Goal: Task Accomplishment & Management: Manage account settings

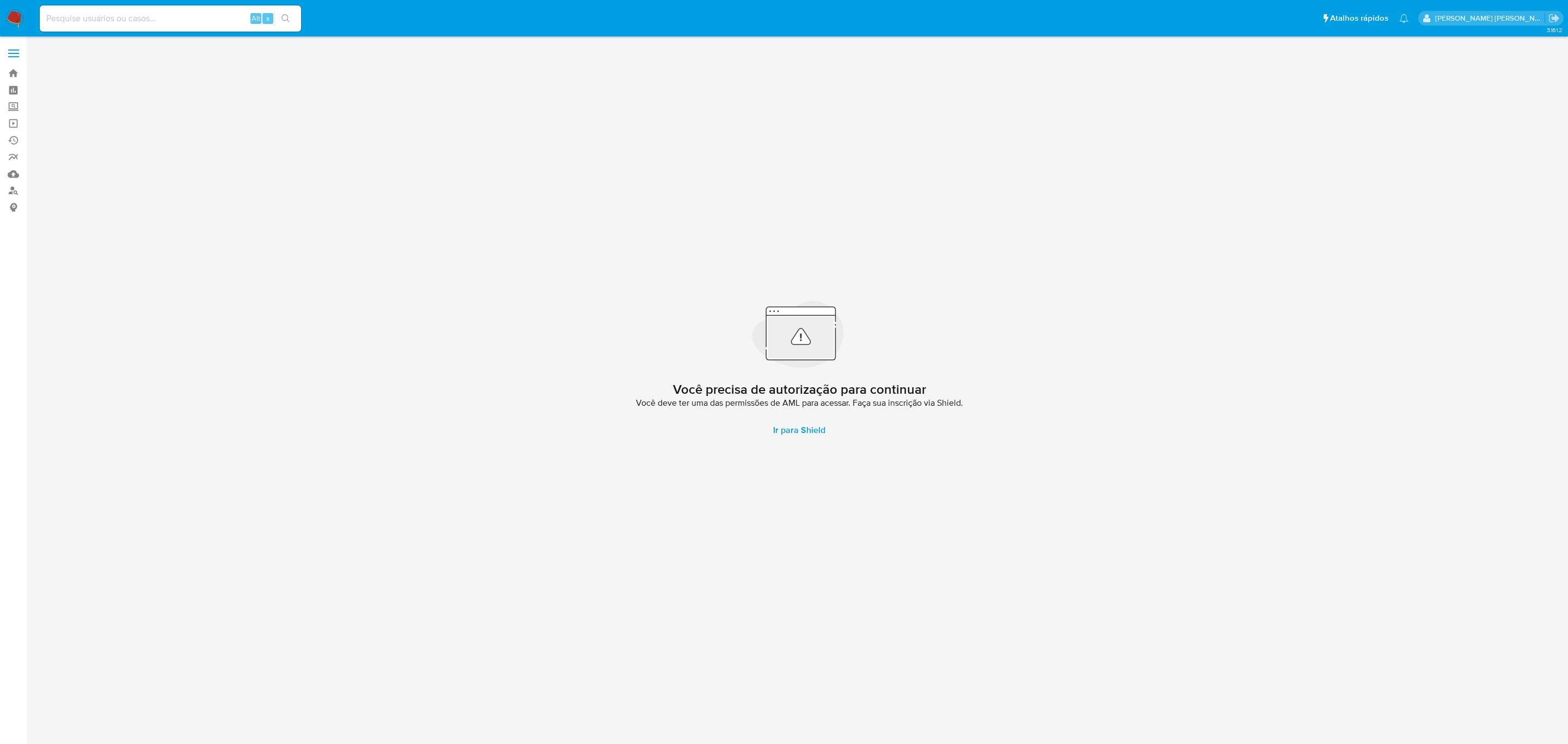
click at [4, 51] on label at bounding box center [13, 54] width 27 height 23
click at [0, 0] on input "checkbox" at bounding box center [0, 0] width 0 height 0
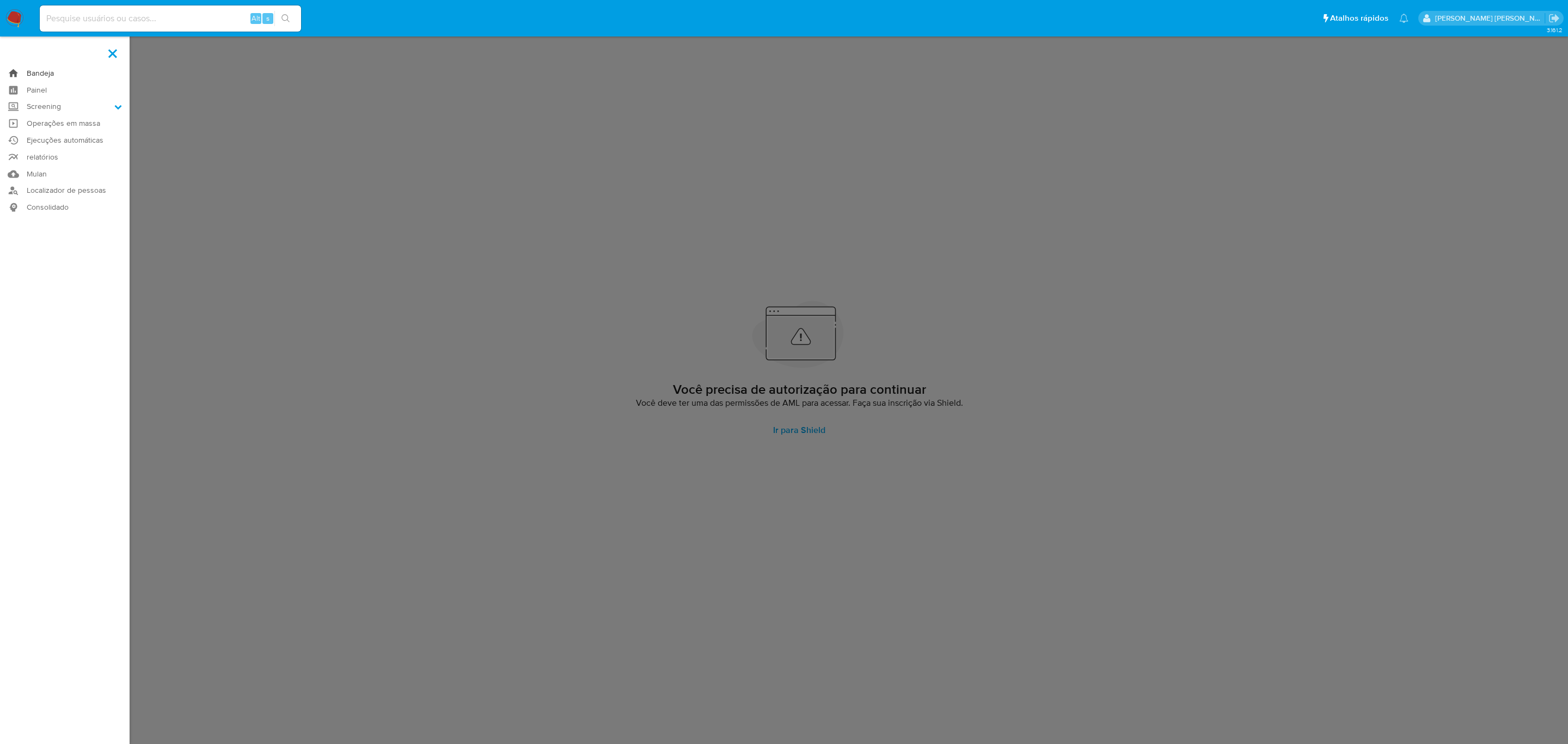
click at [44, 71] on link "Bandeja" at bounding box center [65, 73] width 130 height 17
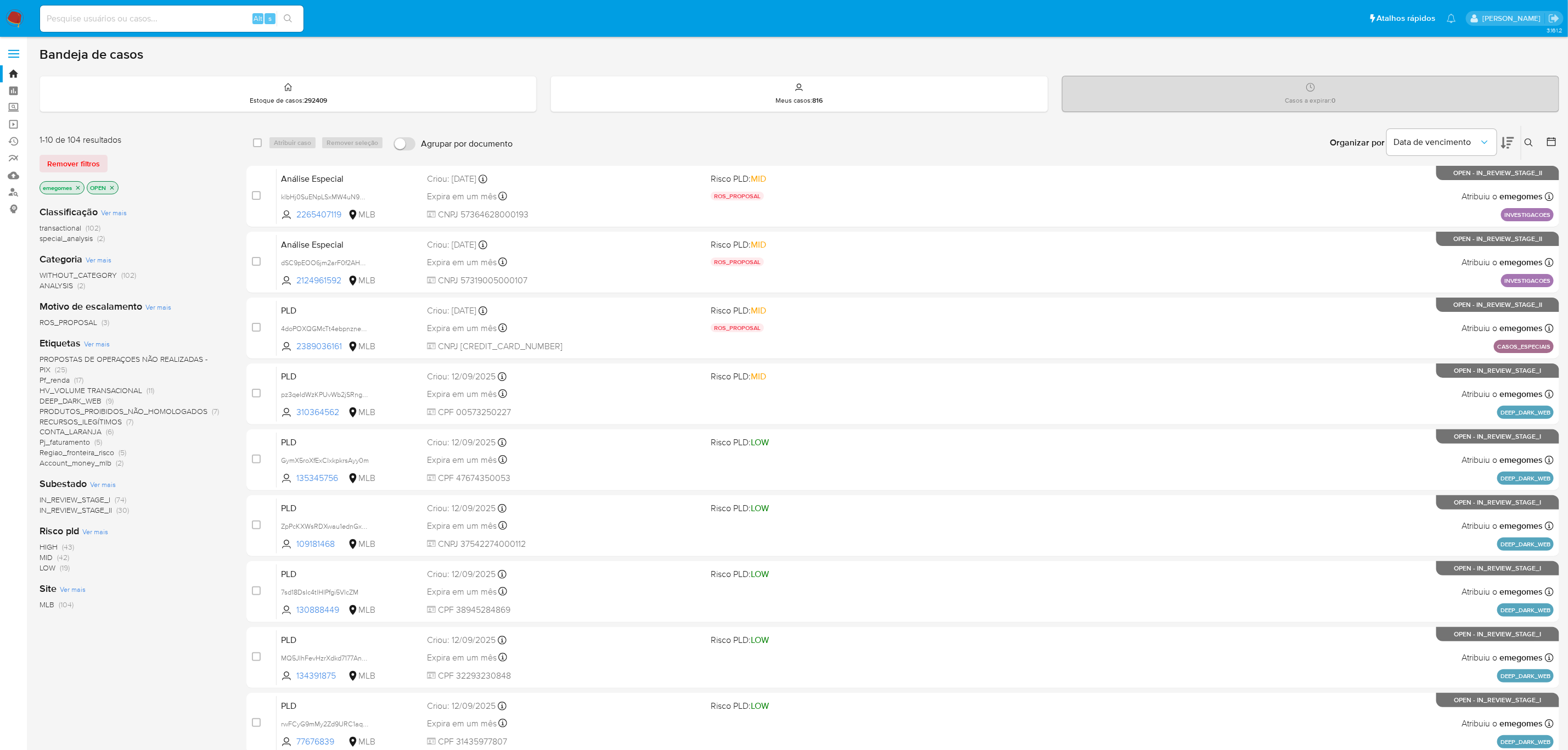
click at [1538, 142] on button at bounding box center [1531, 142] width 18 height 13
click at [1400, 187] on input at bounding box center [1438, 184] width 185 height 14
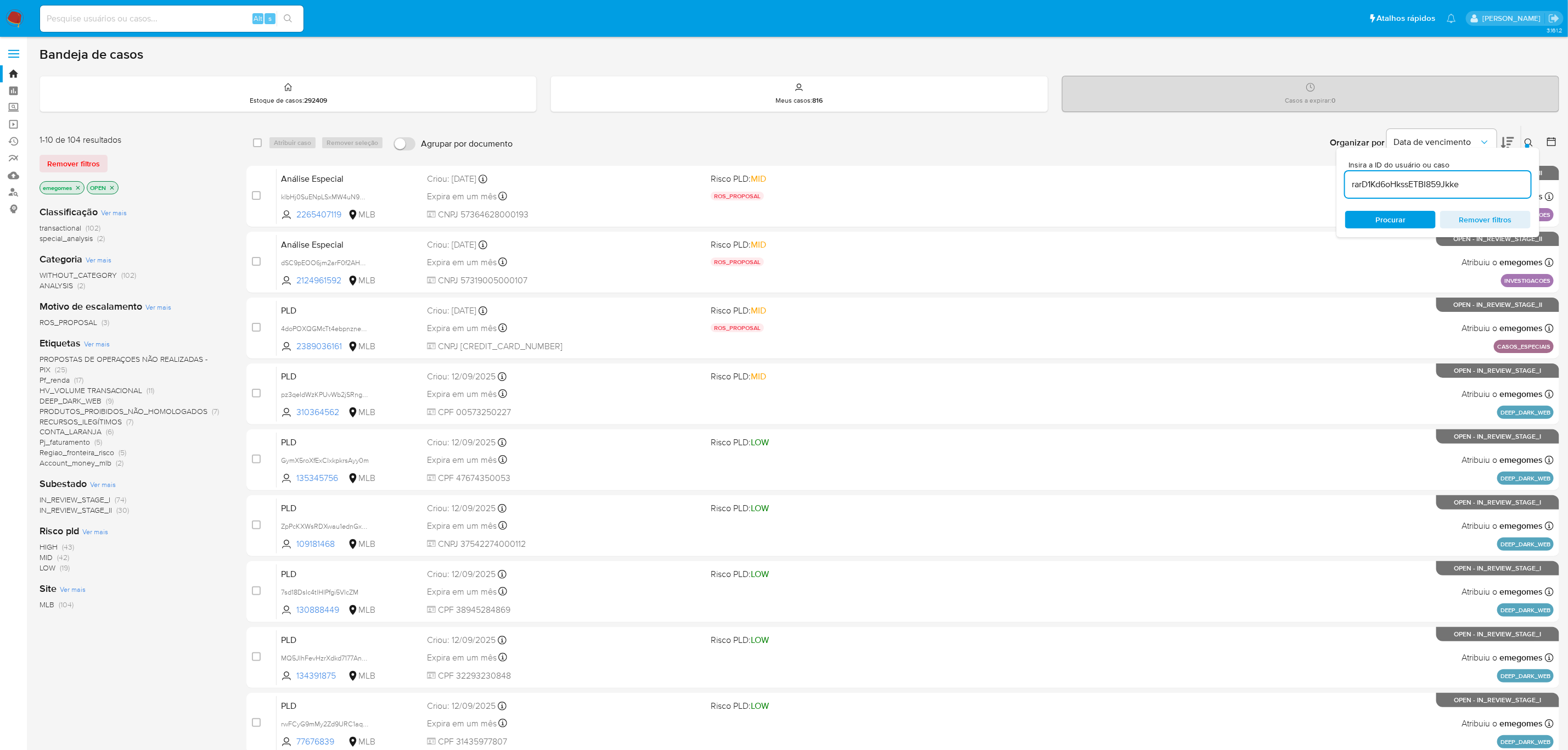
type input "rarD1Kd6oHkssETBI859Jkke"
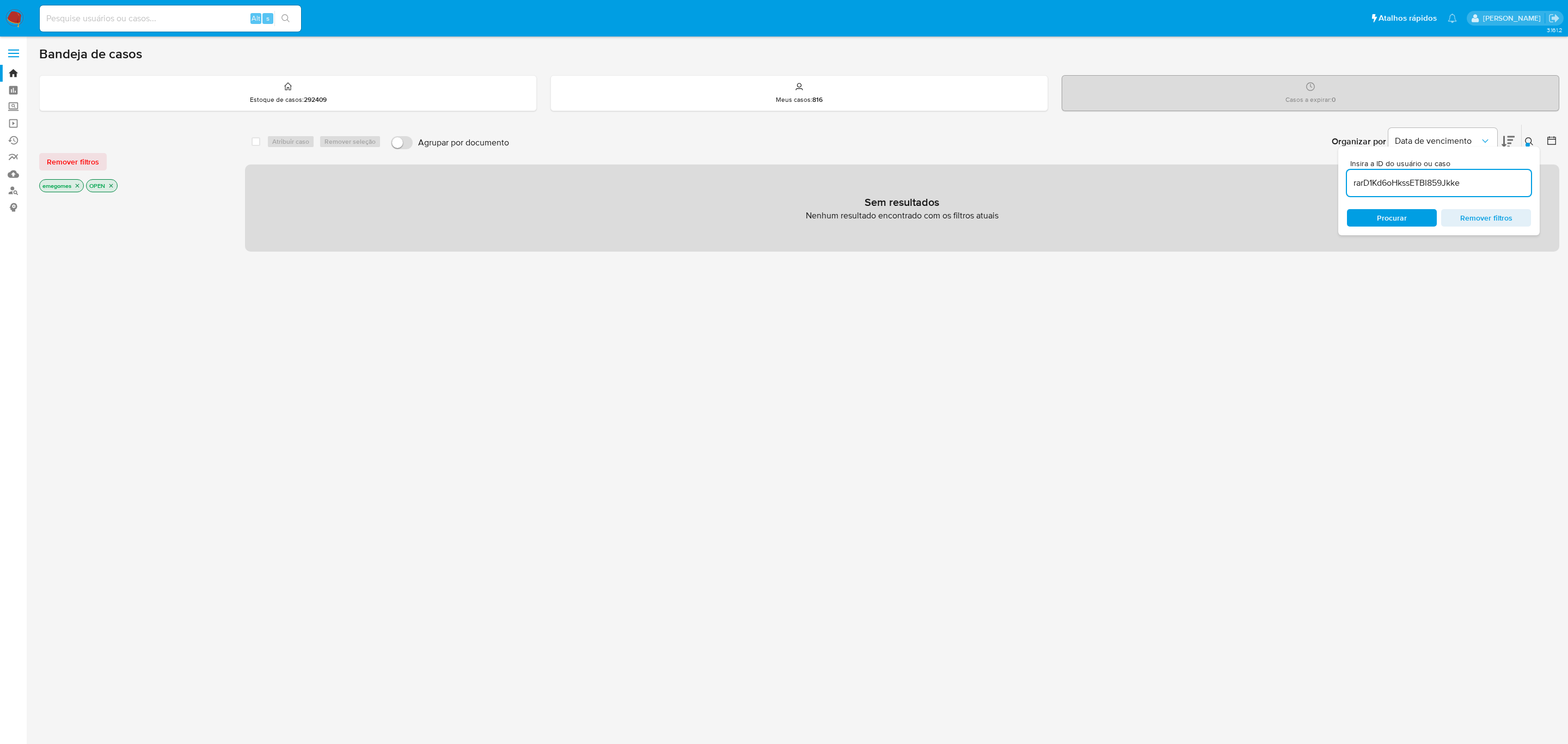
click at [77, 183] on icon "close-filter" at bounding box center [77, 186] width 7 height 7
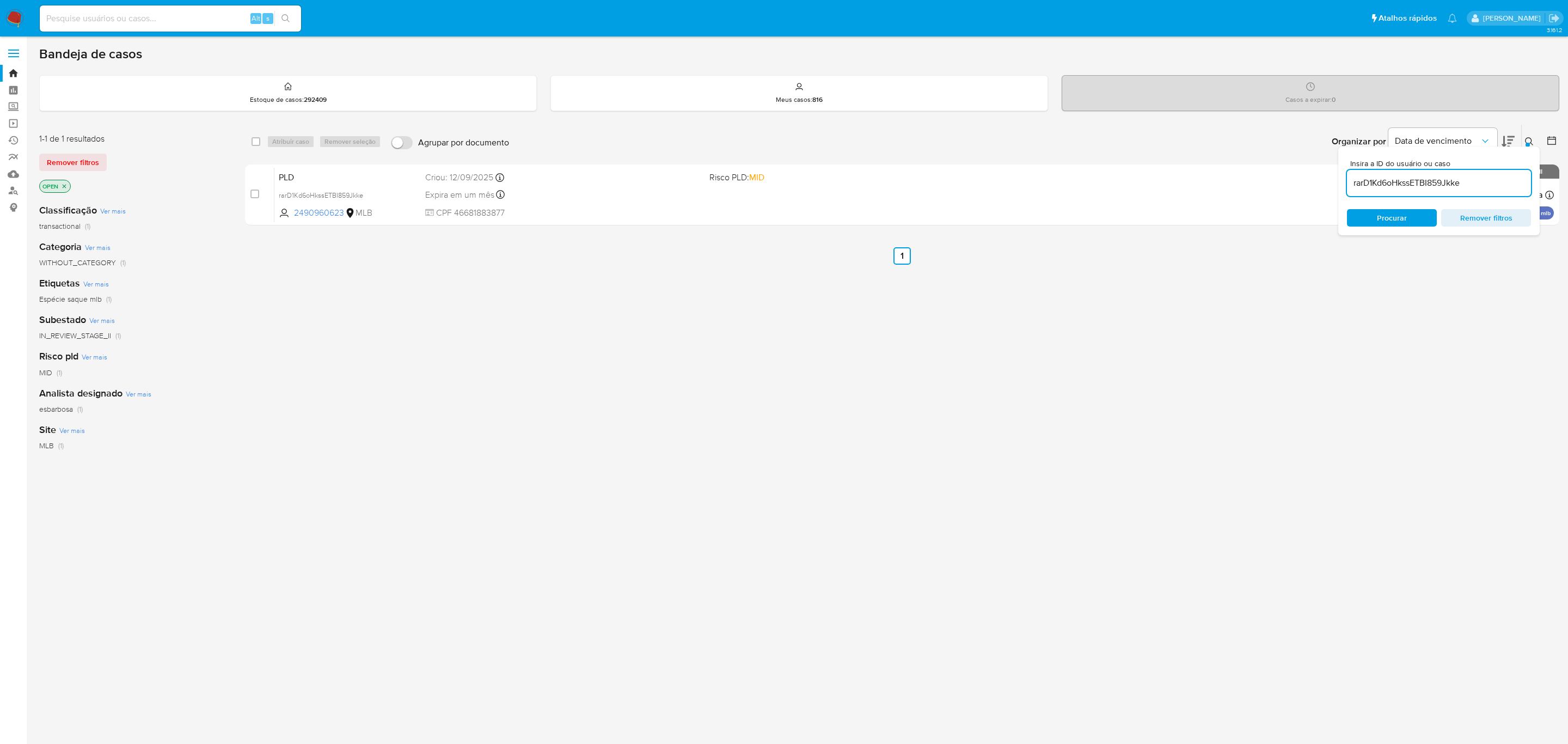
click at [64, 185] on icon "close-filter" at bounding box center [65, 186] width 4 height 4
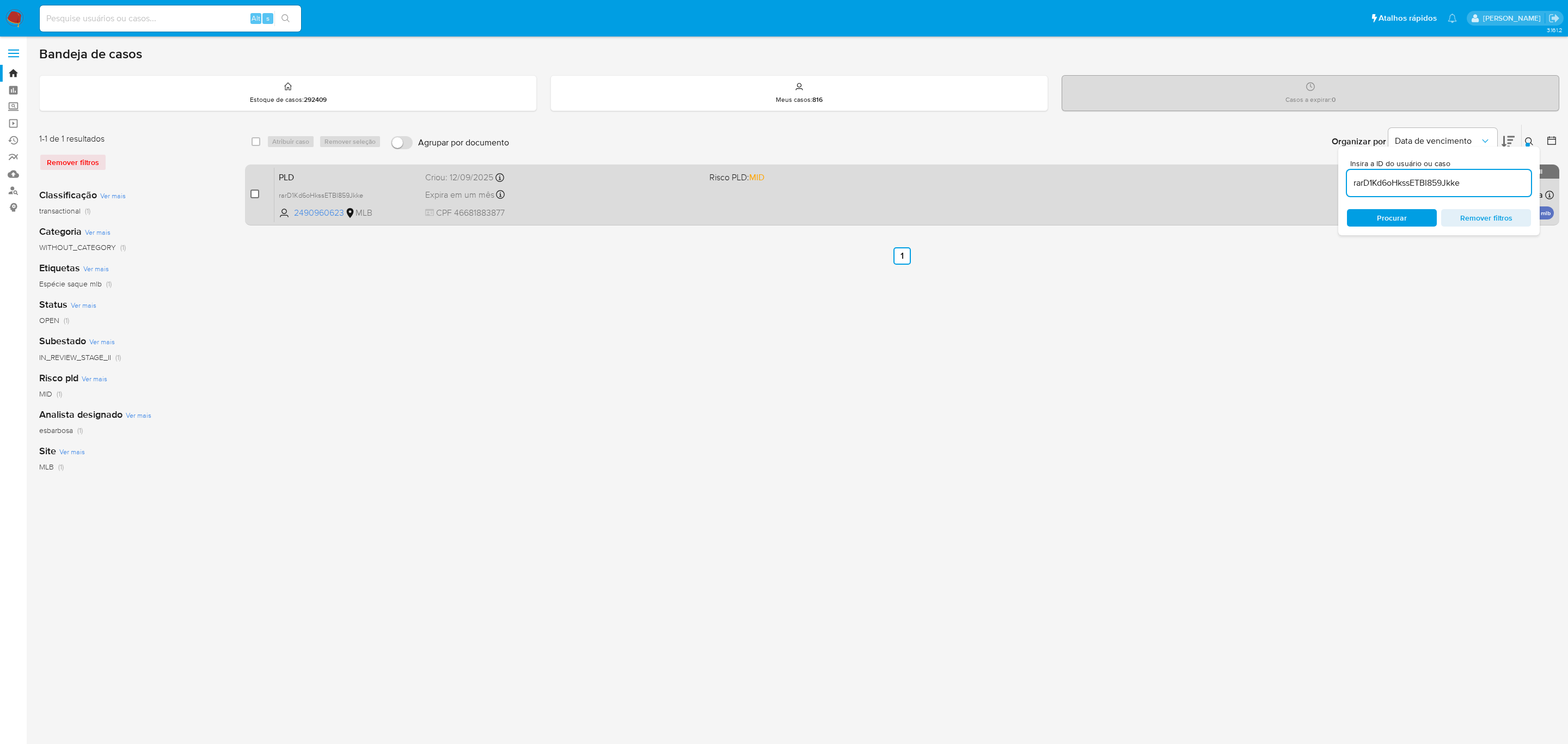
click at [251, 198] on input "checkbox" at bounding box center [254, 194] width 9 height 9
checkbox input "true"
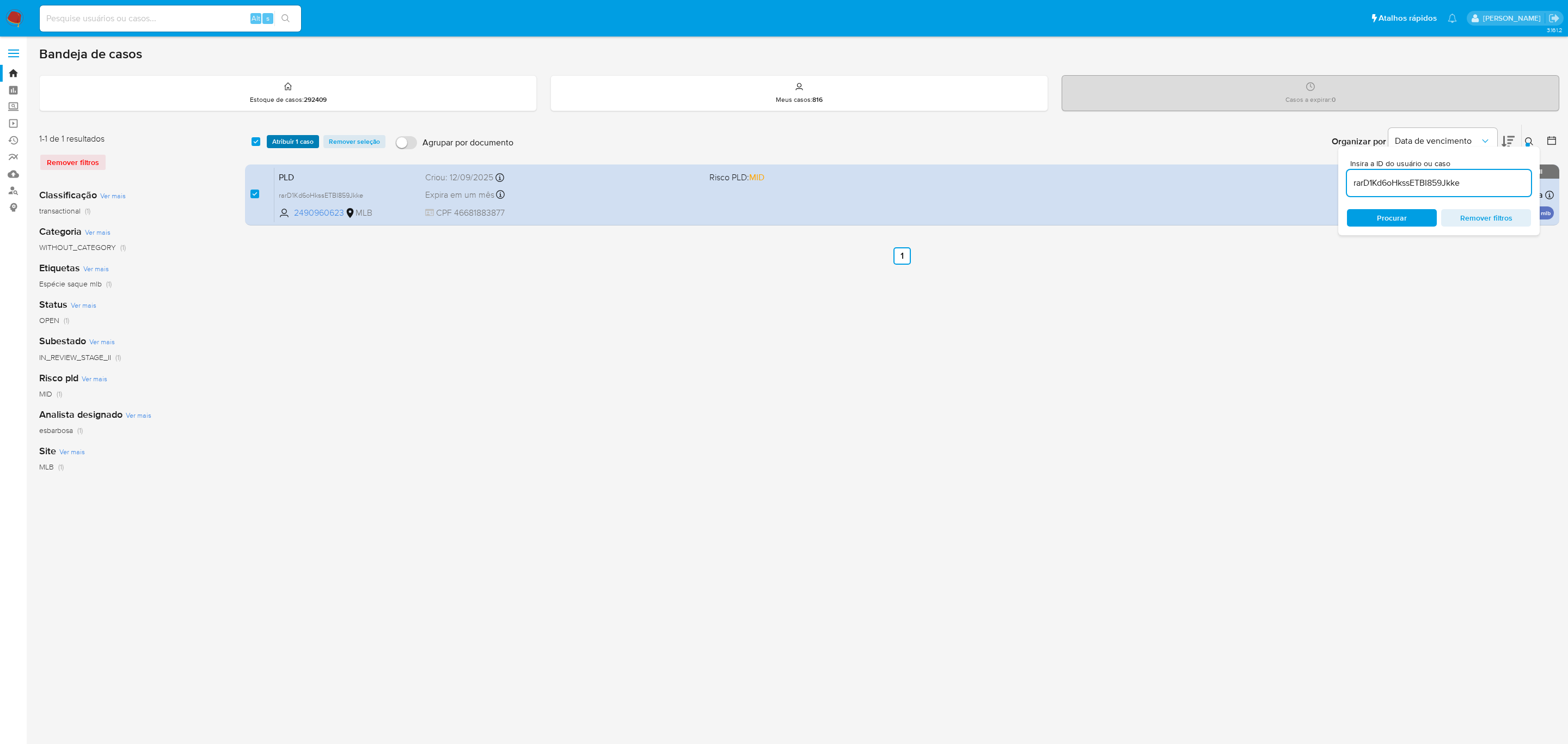
click at [293, 139] on span "Atribuir 1 caso" at bounding box center [293, 142] width 41 height 11
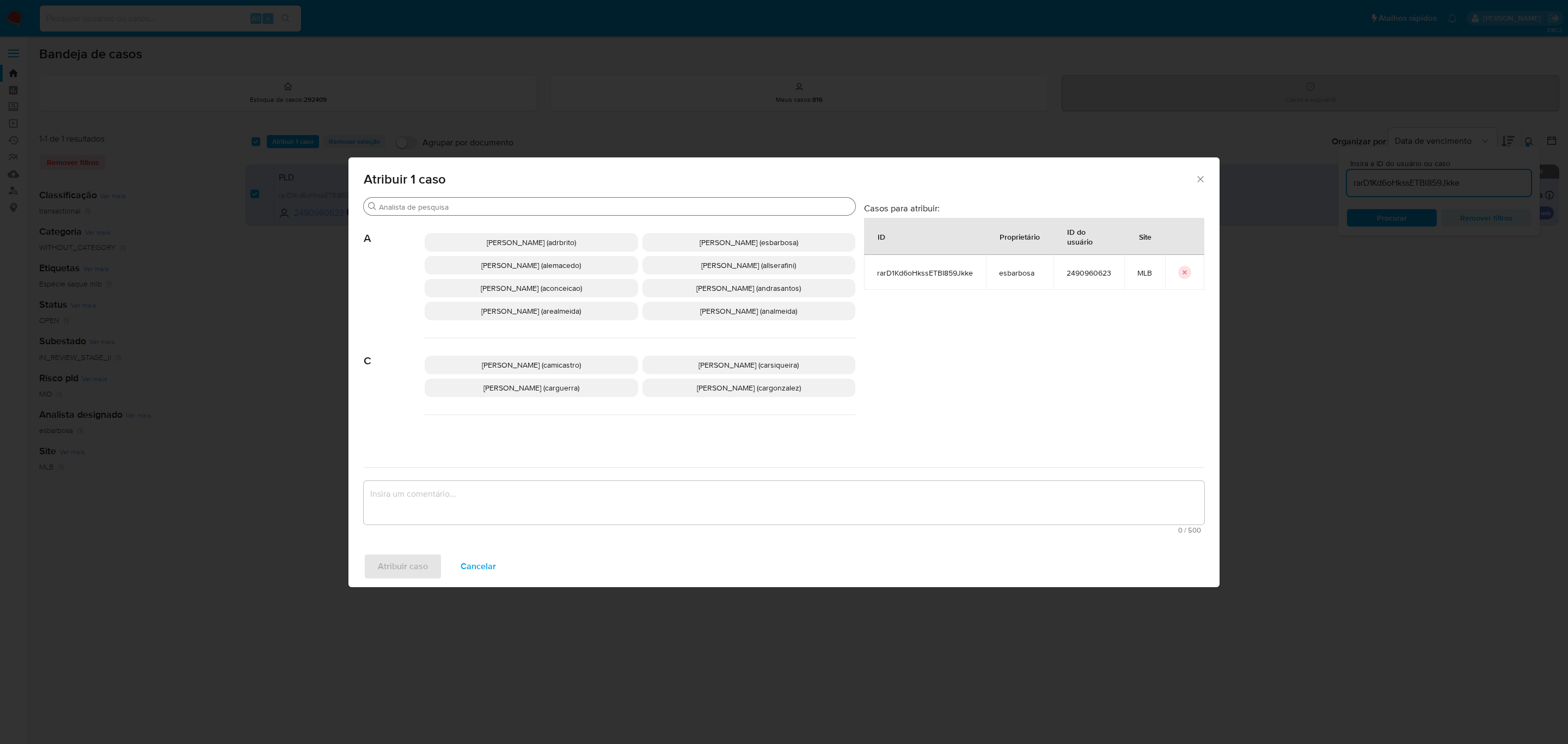
click at [432, 202] on input "Buscar" at bounding box center [615, 207] width 472 height 10
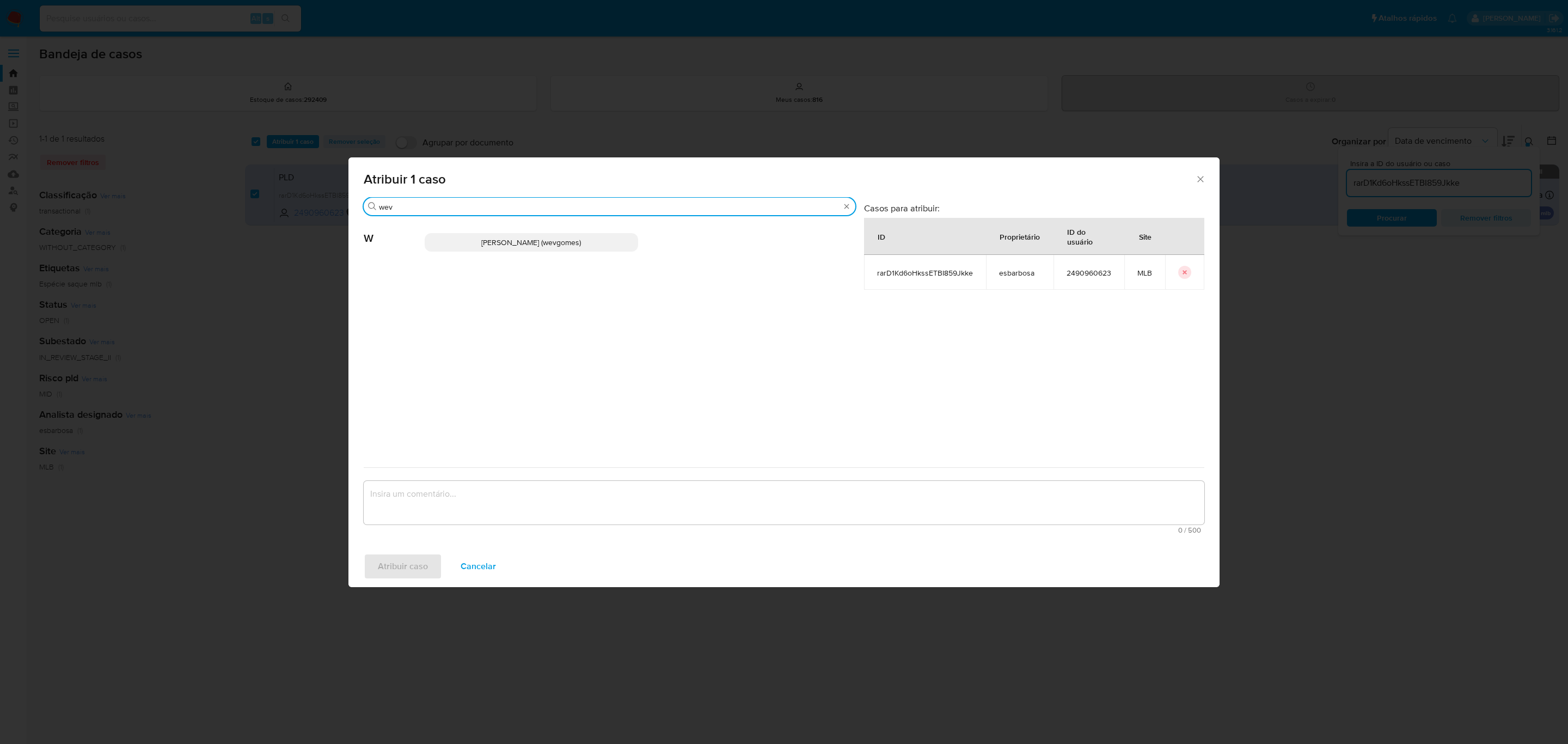
type input "wev"
click at [549, 242] on span "[PERSON_NAME] (wevgomes)" at bounding box center [531, 242] width 100 height 11
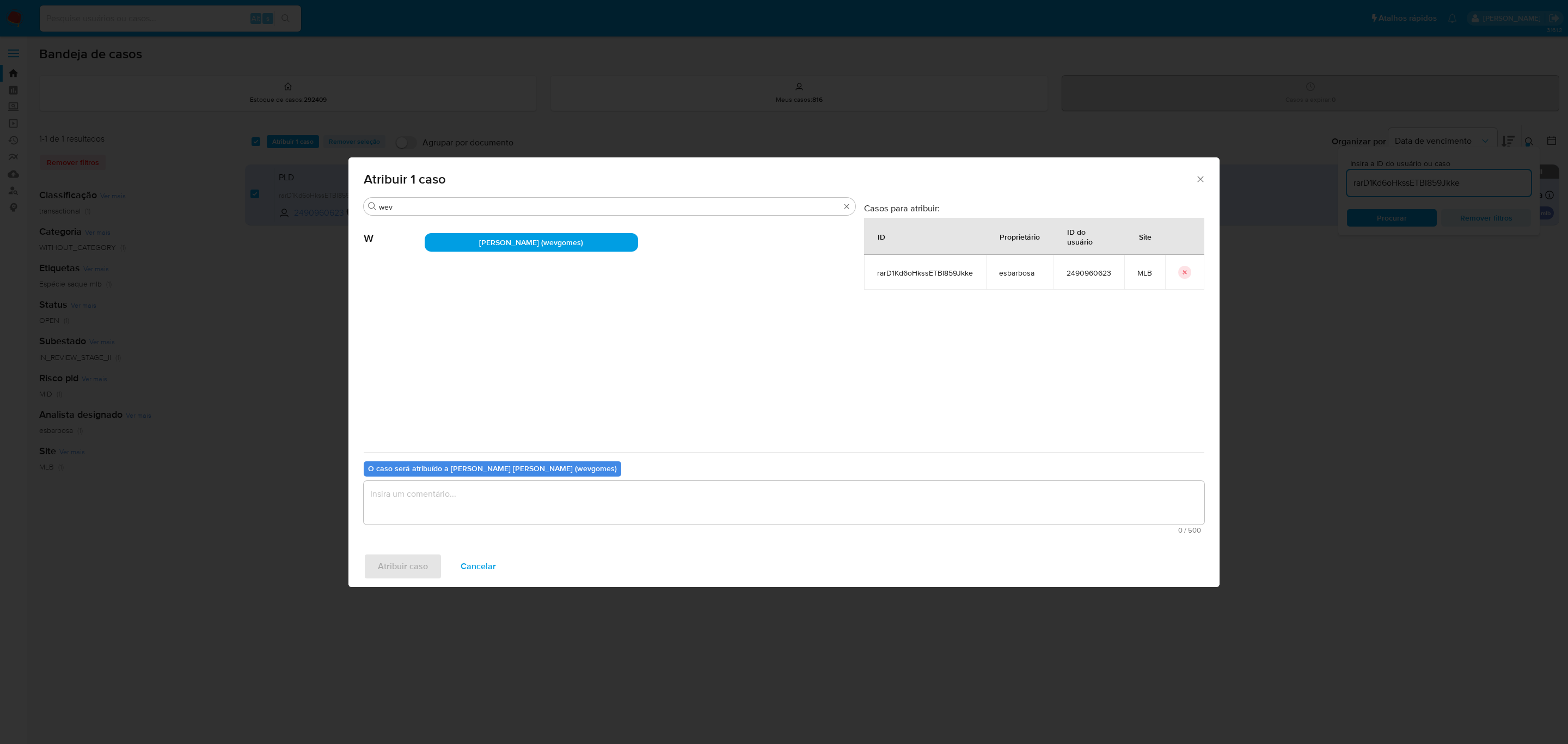
click at [508, 507] on textarea "assign-modal" at bounding box center [783, 503] width 841 height 44
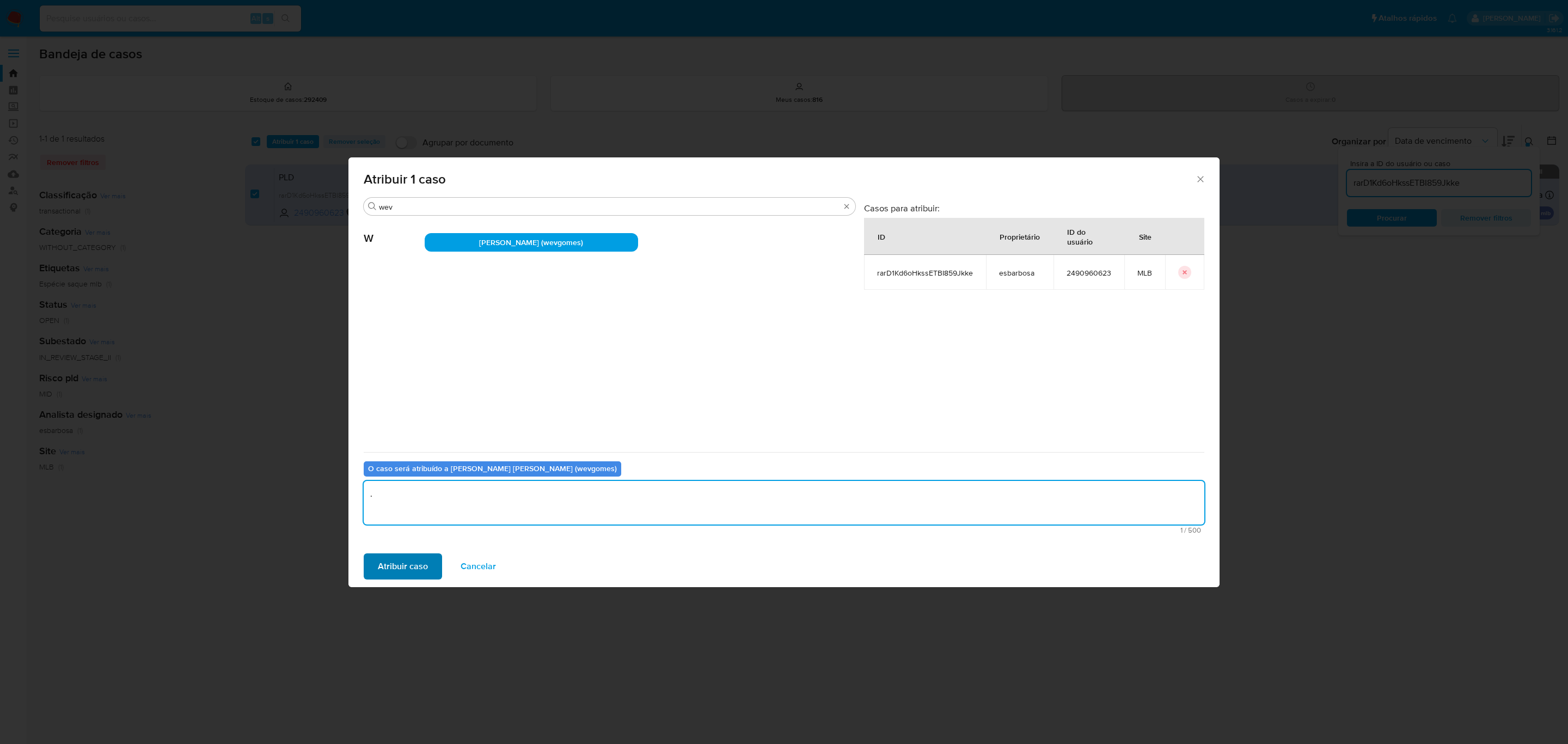
type textarea "."
click at [415, 561] on span "Atribuir caso" at bounding box center [403, 566] width 50 height 24
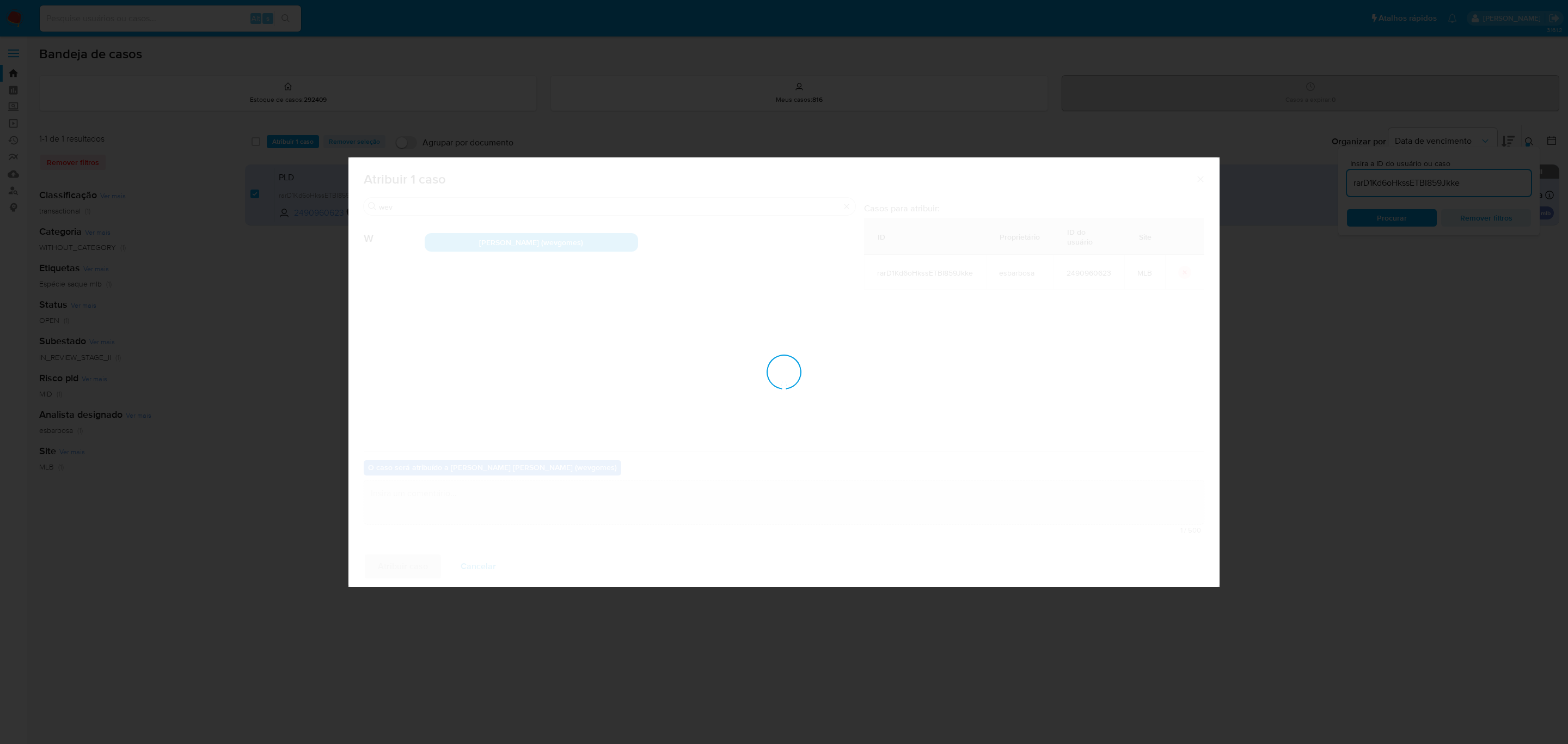
checkbox input "false"
